Goal: Task Accomplishment & Management: Use online tool/utility

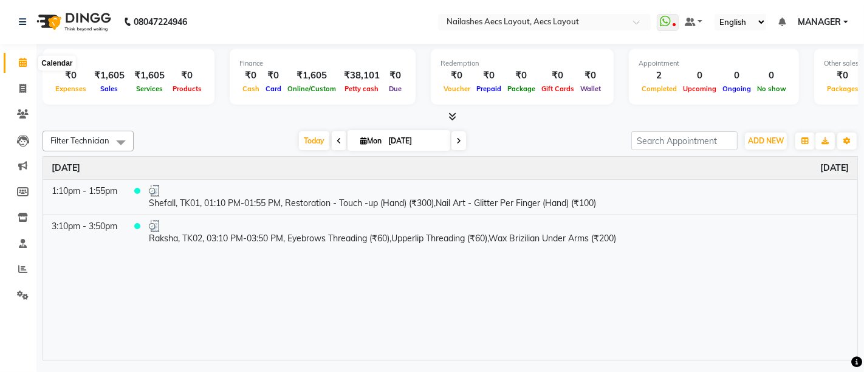
click at [24, 58] on icon at bounding box center [23, 62] width 8 height 9
click at [22, 86] on icon at bounding box center [22, 88] width 7 height 9
select select "service"
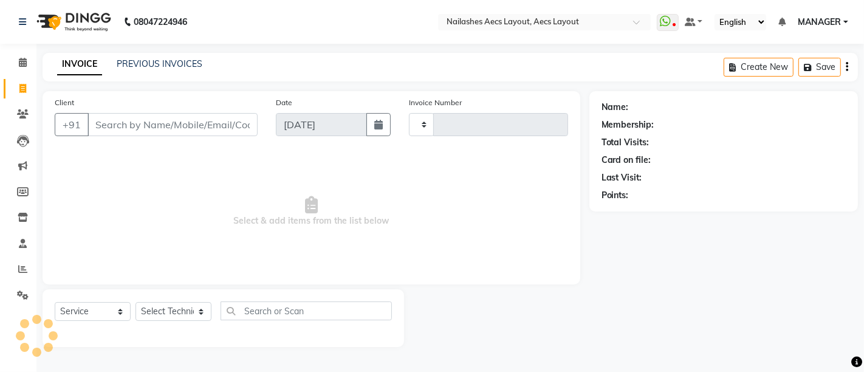
type input "0346"
select select "8467"
click at [176, 58] on link "PREVIOUS INVOICES" at bounding box center [160, 63] width 86 height 11
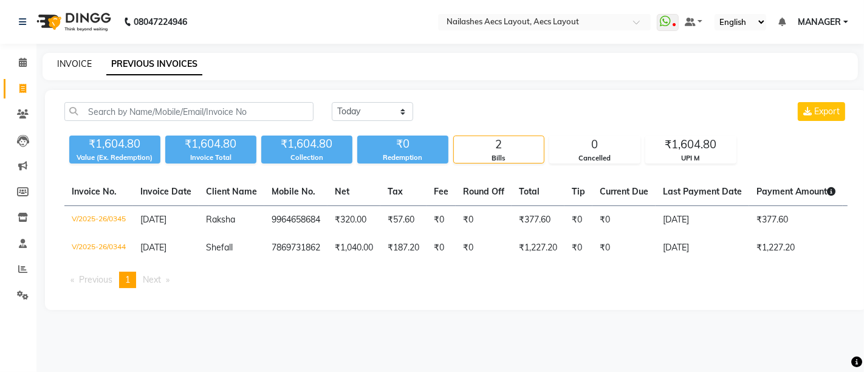
click at [77, 61] on link "INVOICE" at bounding box center [74, 63] width 35 height 11
select select "service"
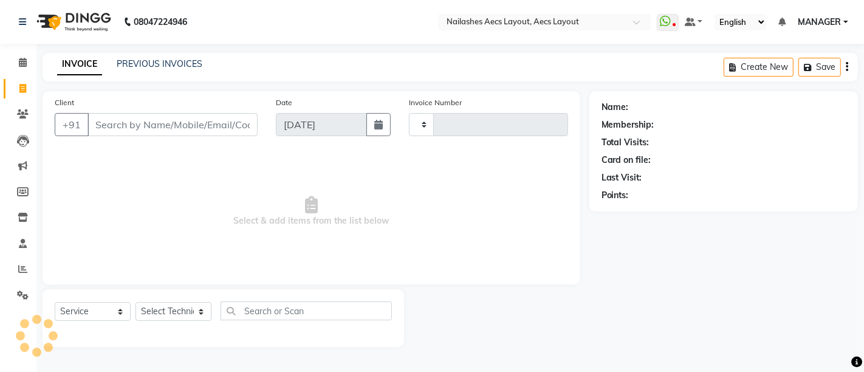
type input "0346"
select select "8467"
click at [164, 64] on link "PREVIOUS INVOICES" at bounding box center [160, 63] width 86 height 11
